Goal: Information Seeking & Learning: Learn about a topic

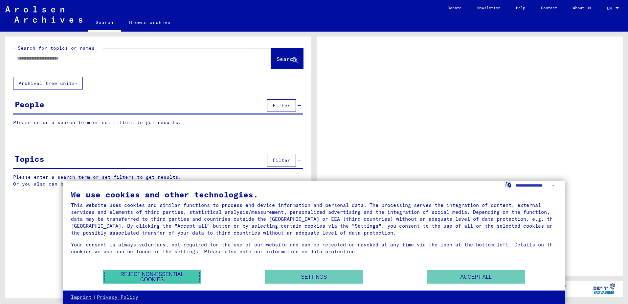
click at [166, 277] on button "Reject non-essential cookies" at bounding box center [152, 276] width 99 height 13
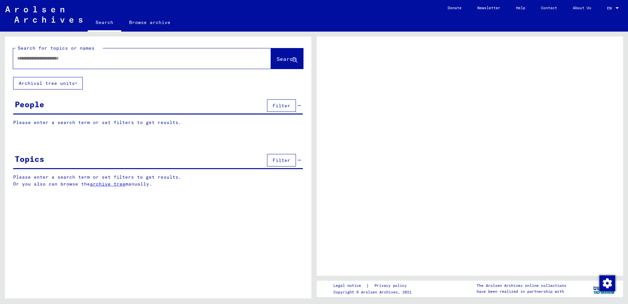
click at [296, 53] on button "Search" at bounding box center [287, 58] width 32 height 20
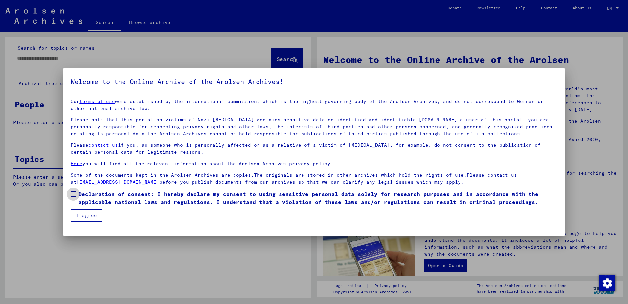
click at [121, 197] on span "Declaration of consent: I hereby declare my consent to using sensitive personal…" at bounding box center [318, 198] width 479 height 16
click at [93, 216] on button "I agree" at bounding box center [87, 215] width 32 height 12
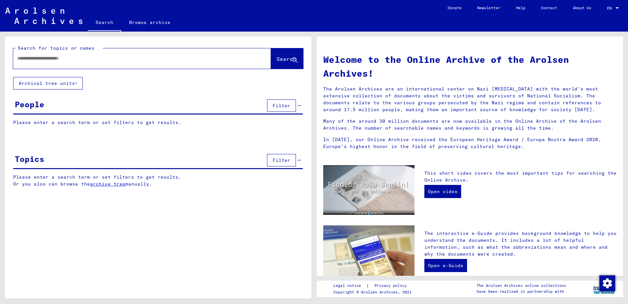
scroll to position [164, 0]
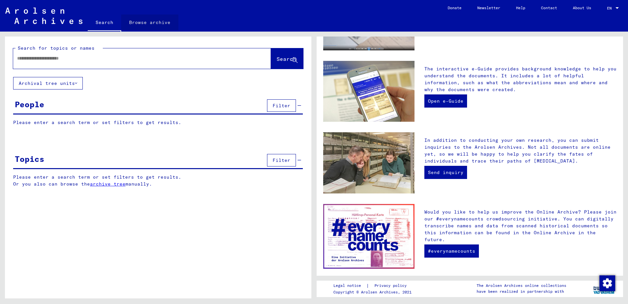
click at [154, 18] on link "Browse archive" at bounding box center [149, 22] width 57 height 16
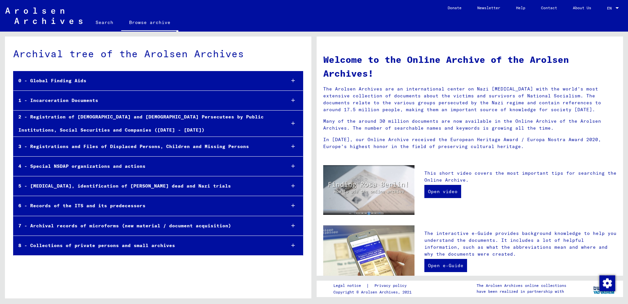
click at [59, 76] on div "0 - Global Finding Aids" at bounding box center [146, 80] width 267 height 13
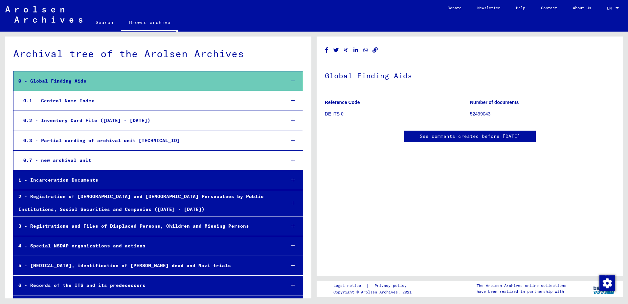
scroll to position [329, 0]
click at [169, 179] on div "1 - Incarceration Documents" at bounding box center [146, 180] width 267 height 13
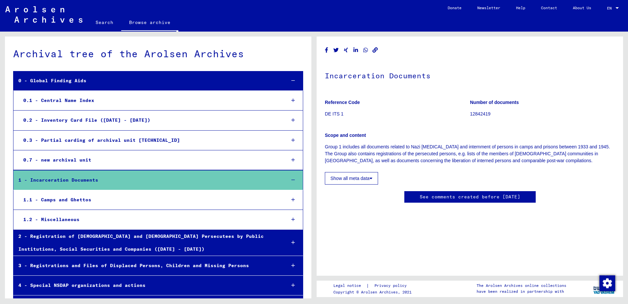
scroll to position [1249, 0]
click at [81, 200] on div "1.1 - Camps and Ghettos" at bounding box center [149, 199] width 262 height 13
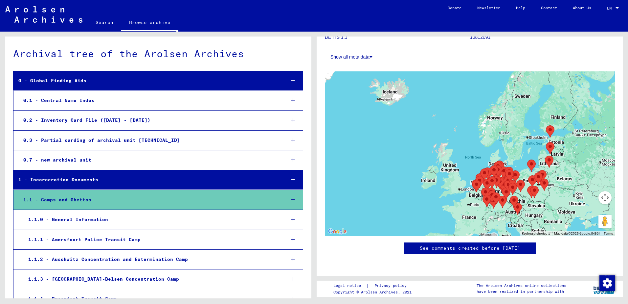
scroll to position [887, 0]
